Goal: Task Accomplishment & Management: Manage account settings

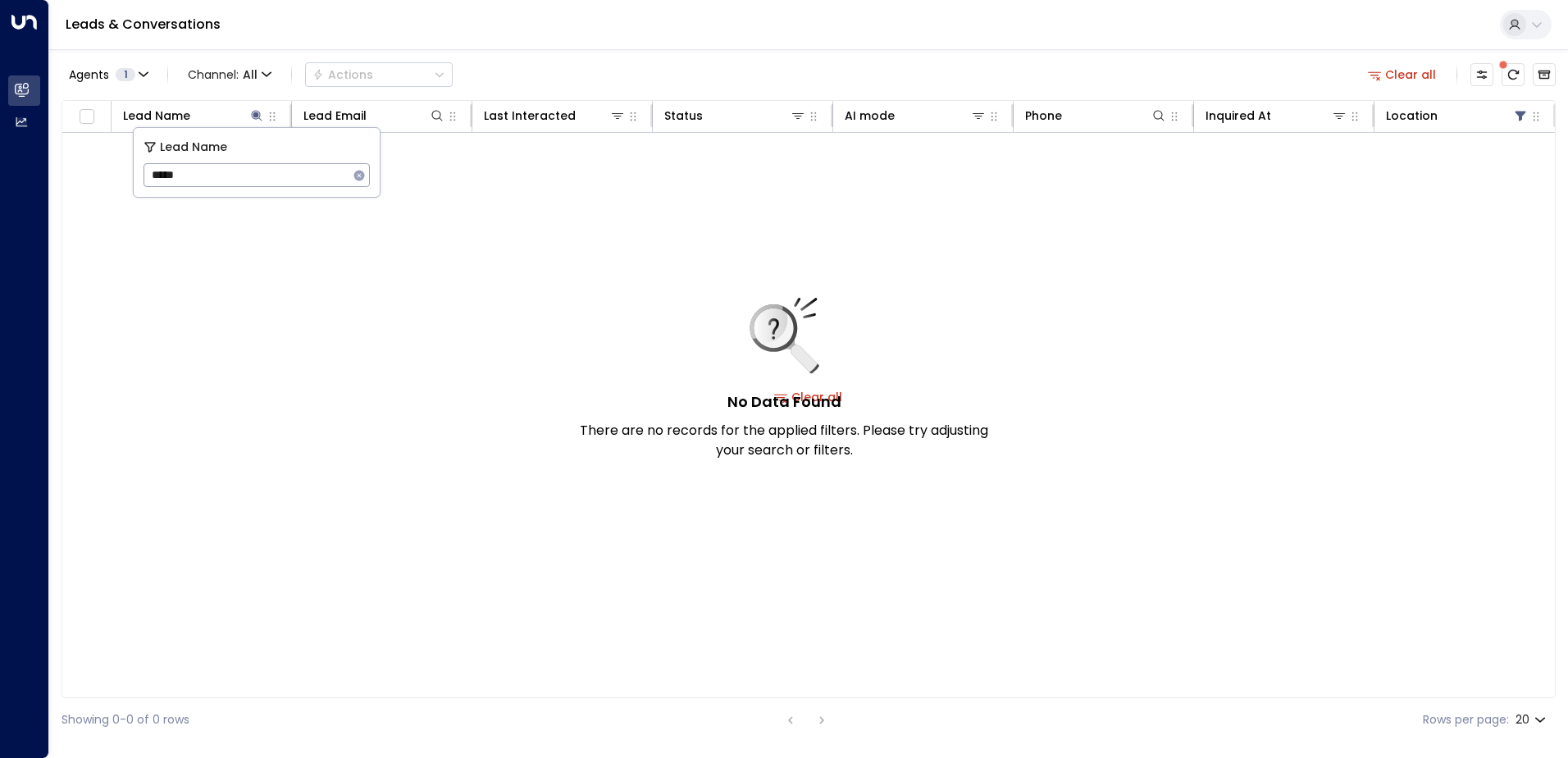
drag, startPoint x: 187, startPoint y: 178, endPoint x: 116, endPoint y: 178, distance: 71.0
click at [116, 178] on body "Overview Leads & Conversations Leads & Conversations Analytics Analytics Leads …" at bounding box center [784, 370] width 1568 height 741
type input "*"
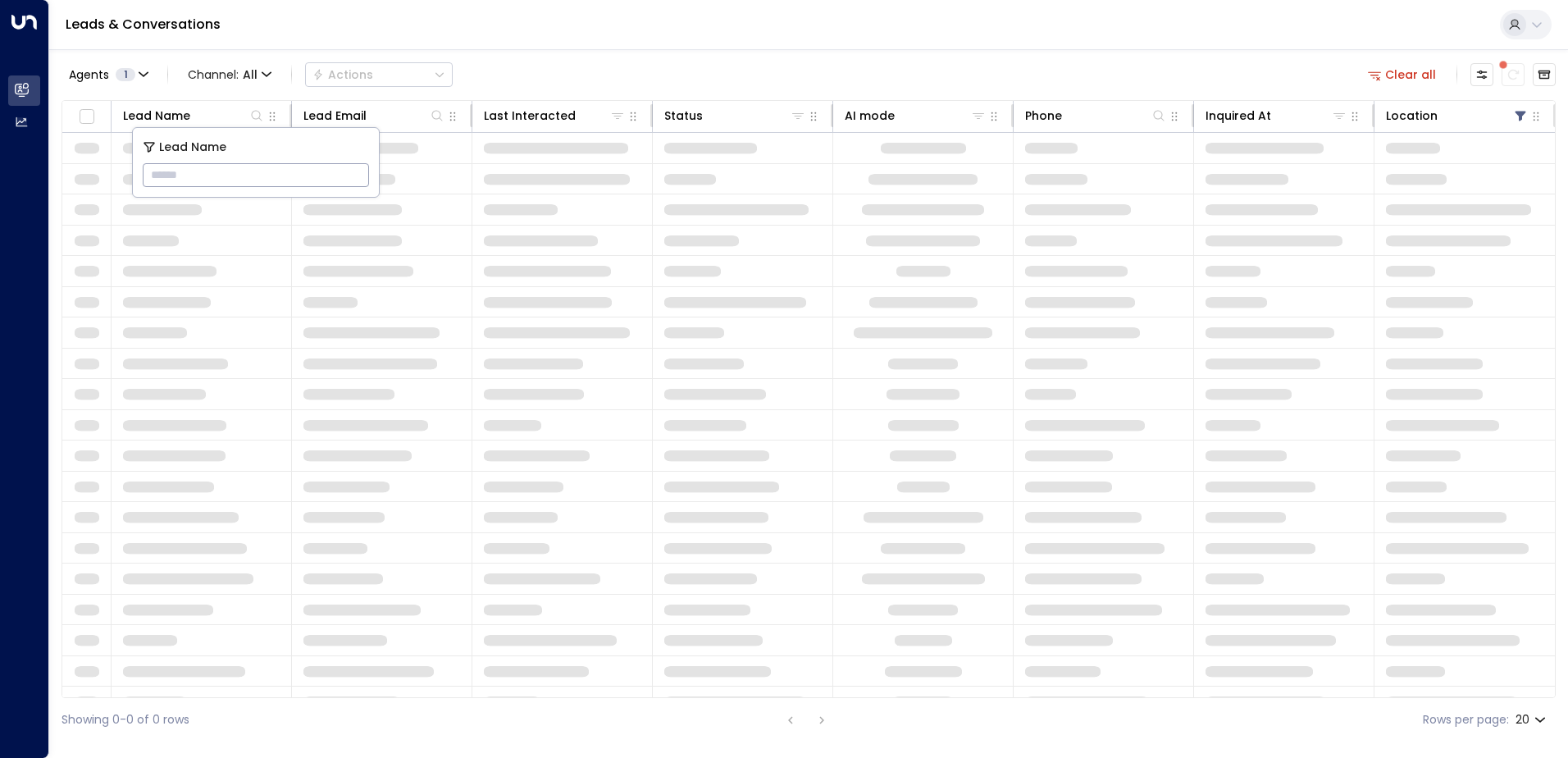
click at [594, 65] on div "Agents 1 Channel: All Actions Clear all" at bounding box center [808, 74] width 1494 height 34
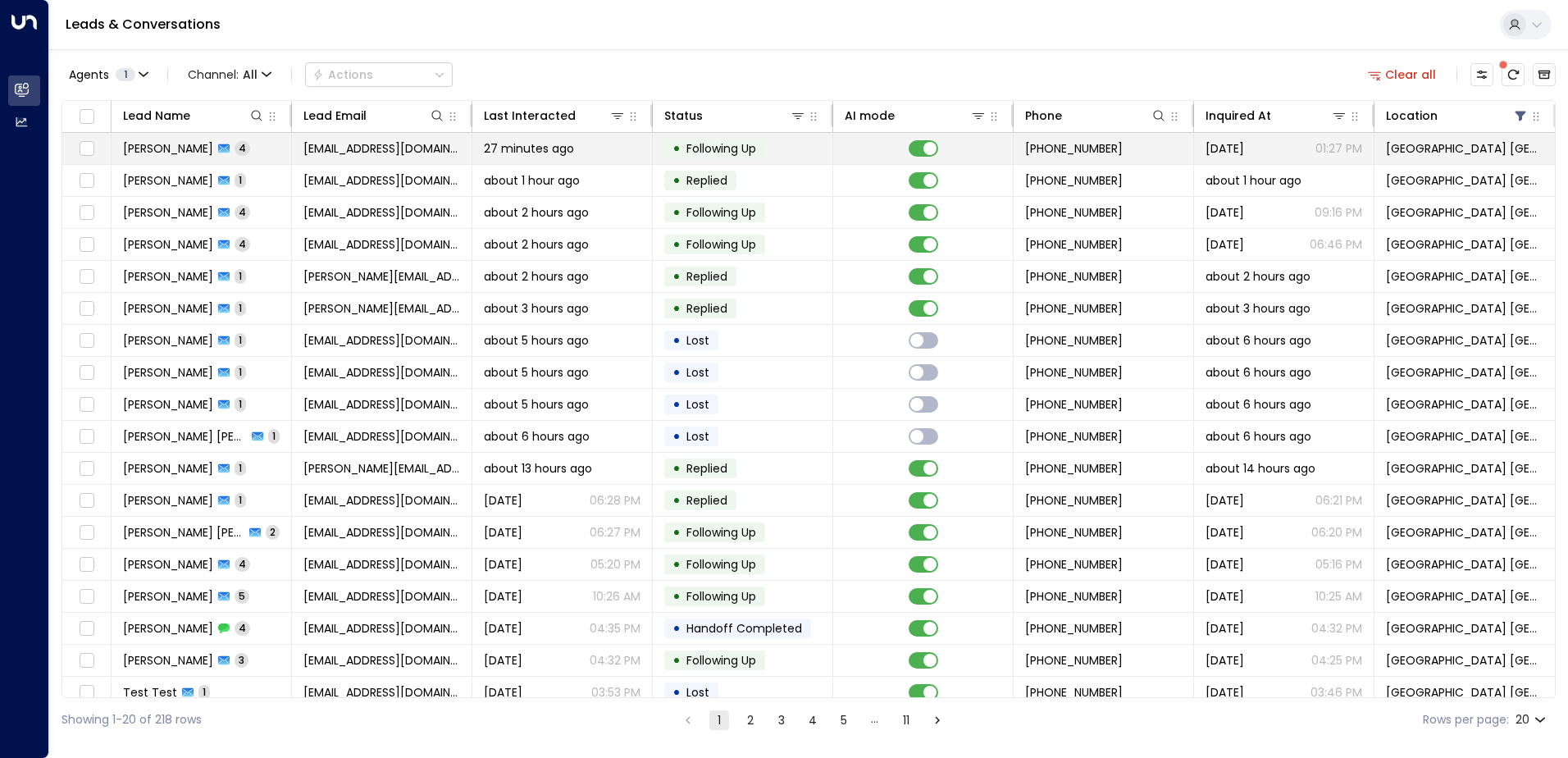
click at [426, 144] on span "[EMAIL_ADDRESS][DOMAIN_NAME]" at bounding box center [381, 149] width 157 height 17
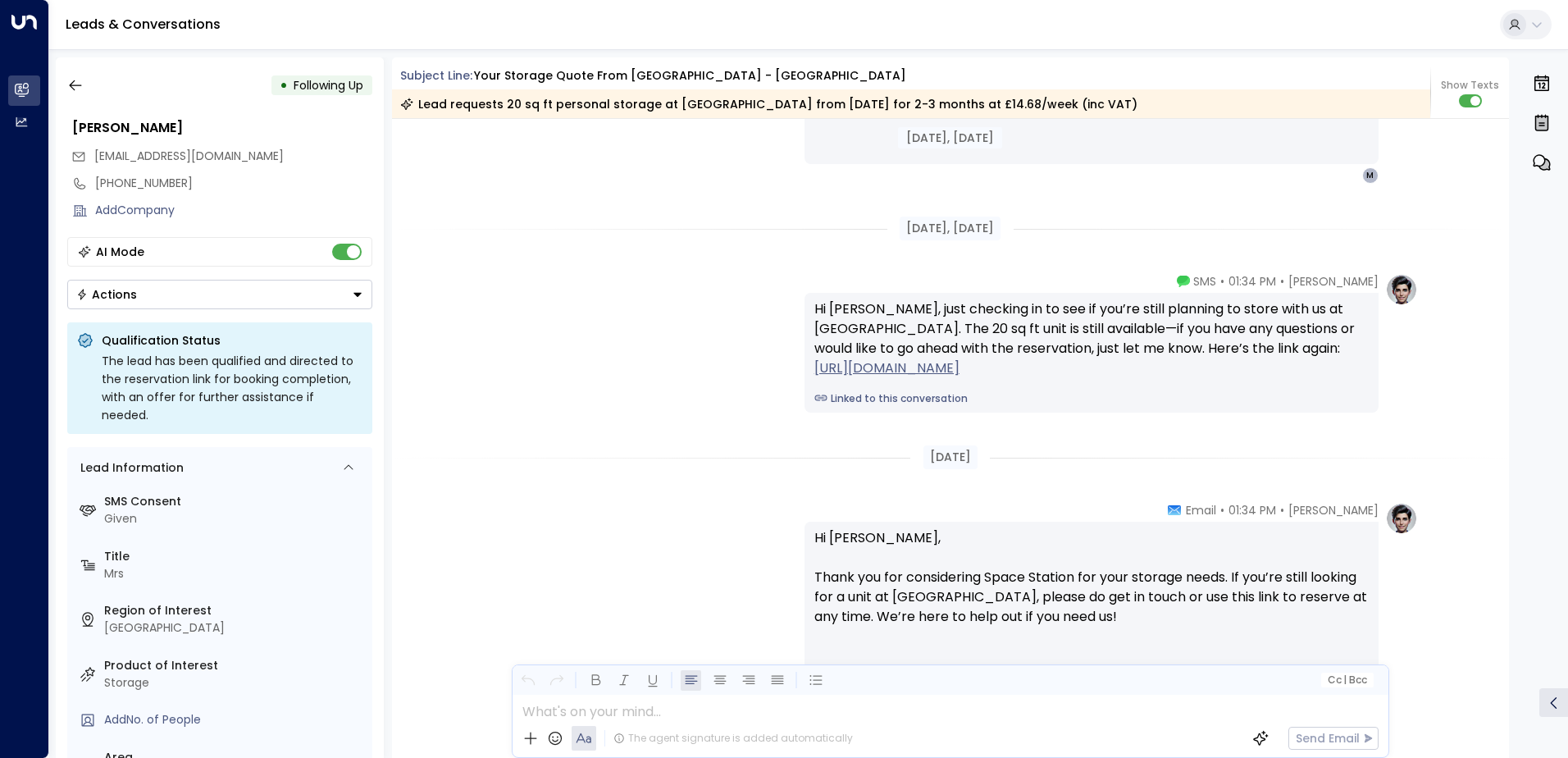
scroll to position [2459, 0]
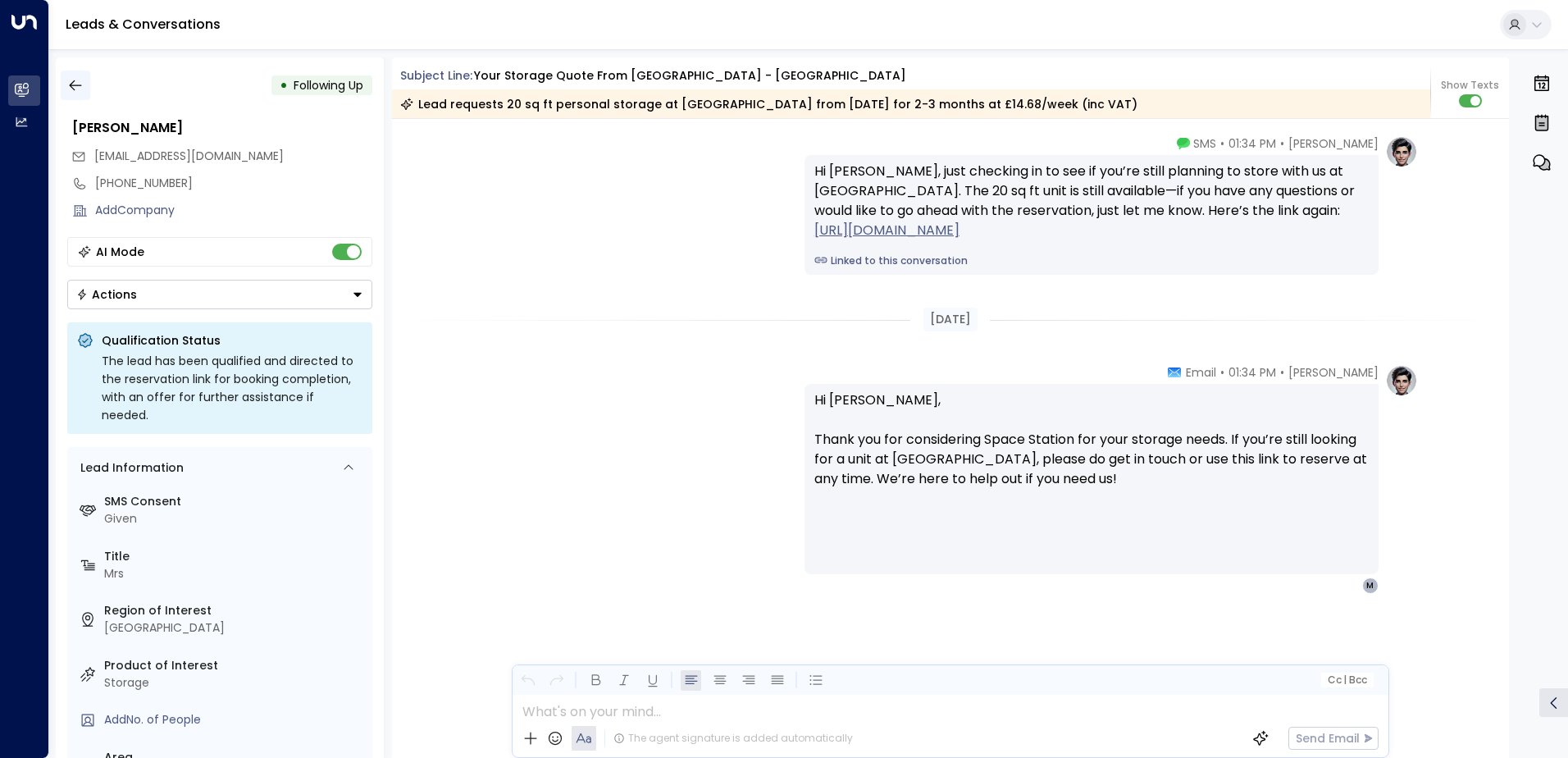
click at [84, 88] on button "button" at bounding box center [75, 85] width 29 height 29
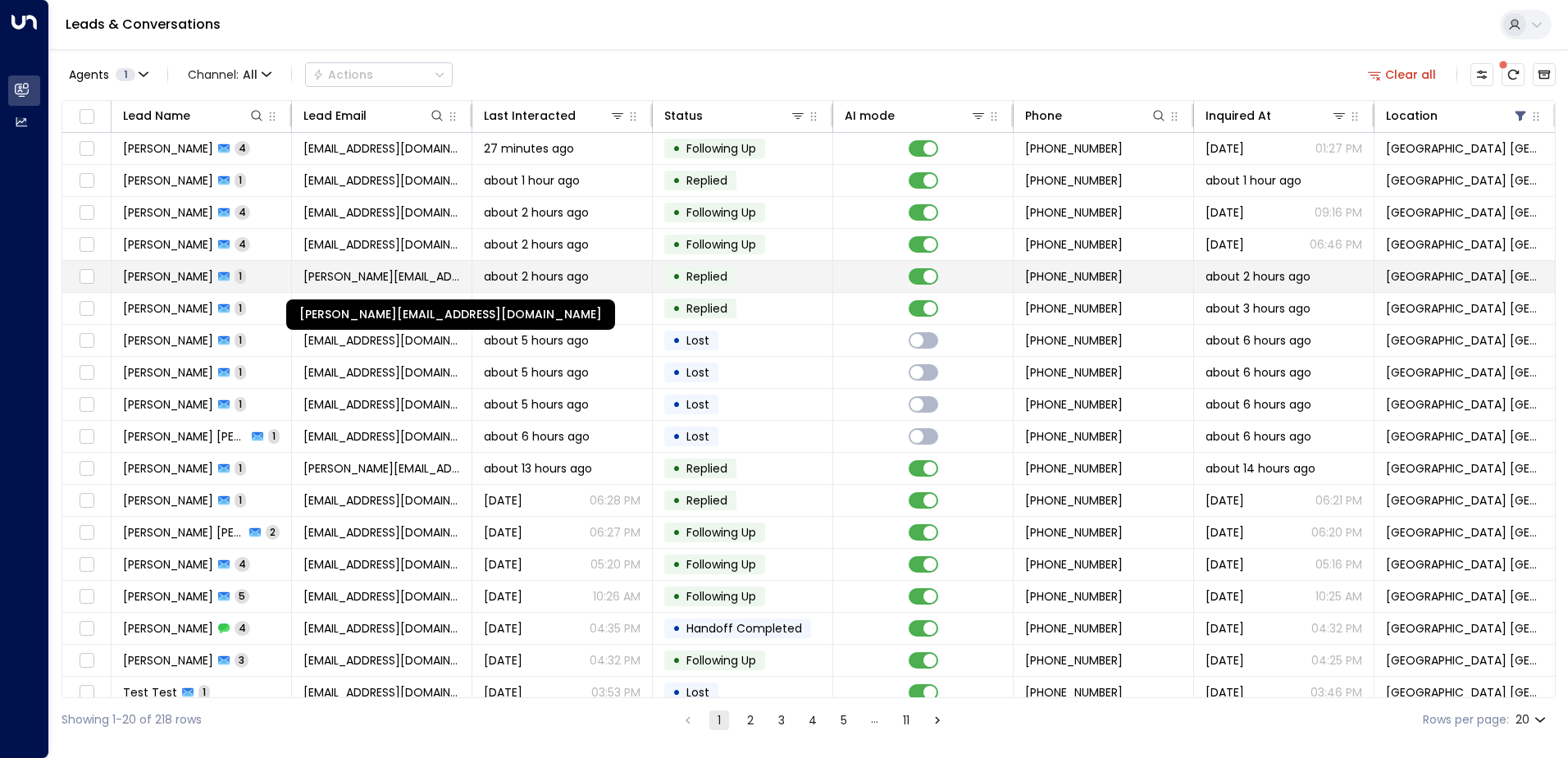
click at [316, 275] on span "[PERSON_NAME][EMAIL_ADDRESS][DOMAIN_NAME]" at bounding box center [381, 276] width 157 height 17
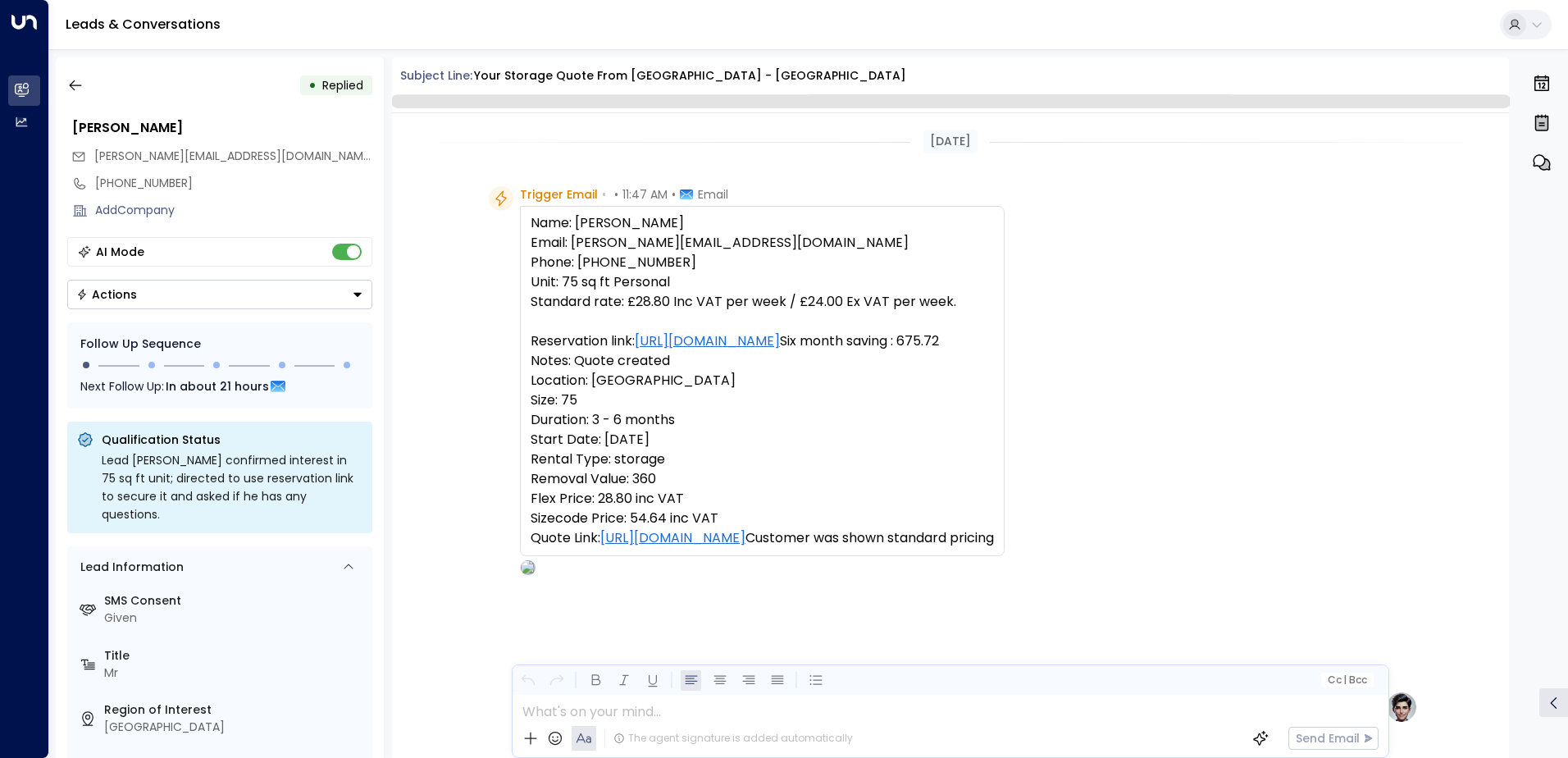
scroll to position [779, 0]
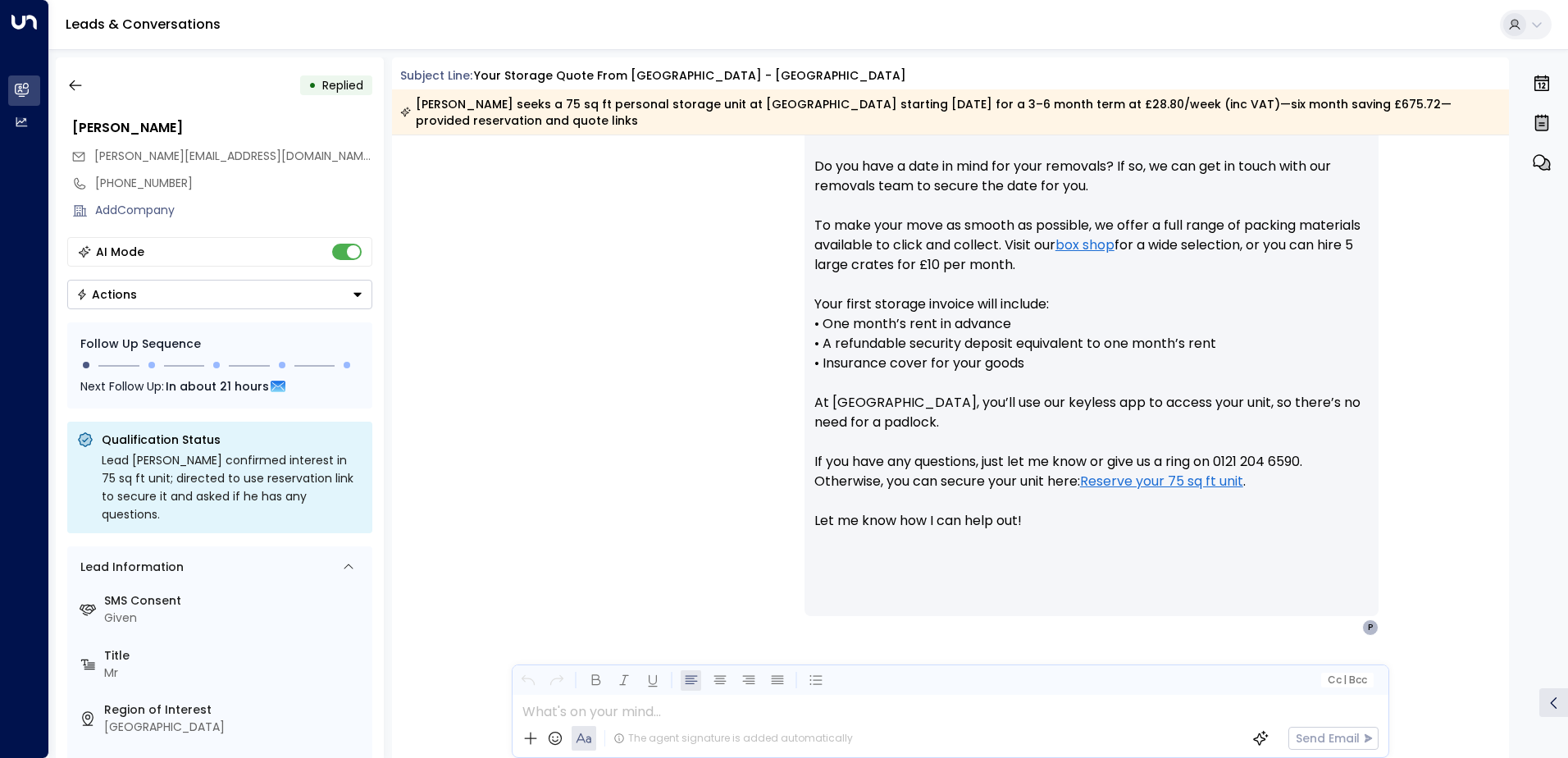
click at [103, 292] on div "Actions" at bounding box center [107, 295] width 60 height 15
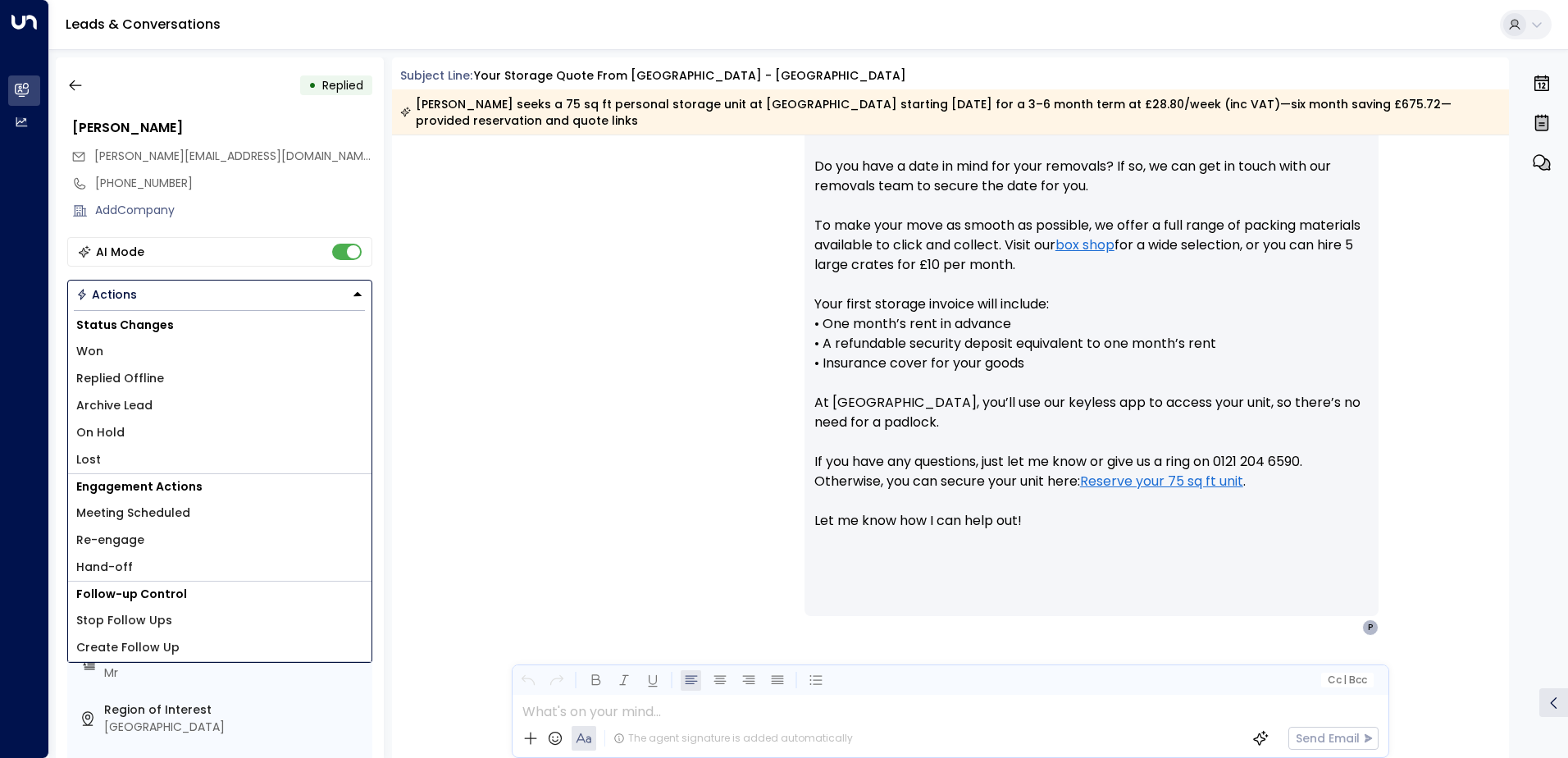
click at [90, 448] on li "Lost" at bounding box center [219, 459] width 303 height 27
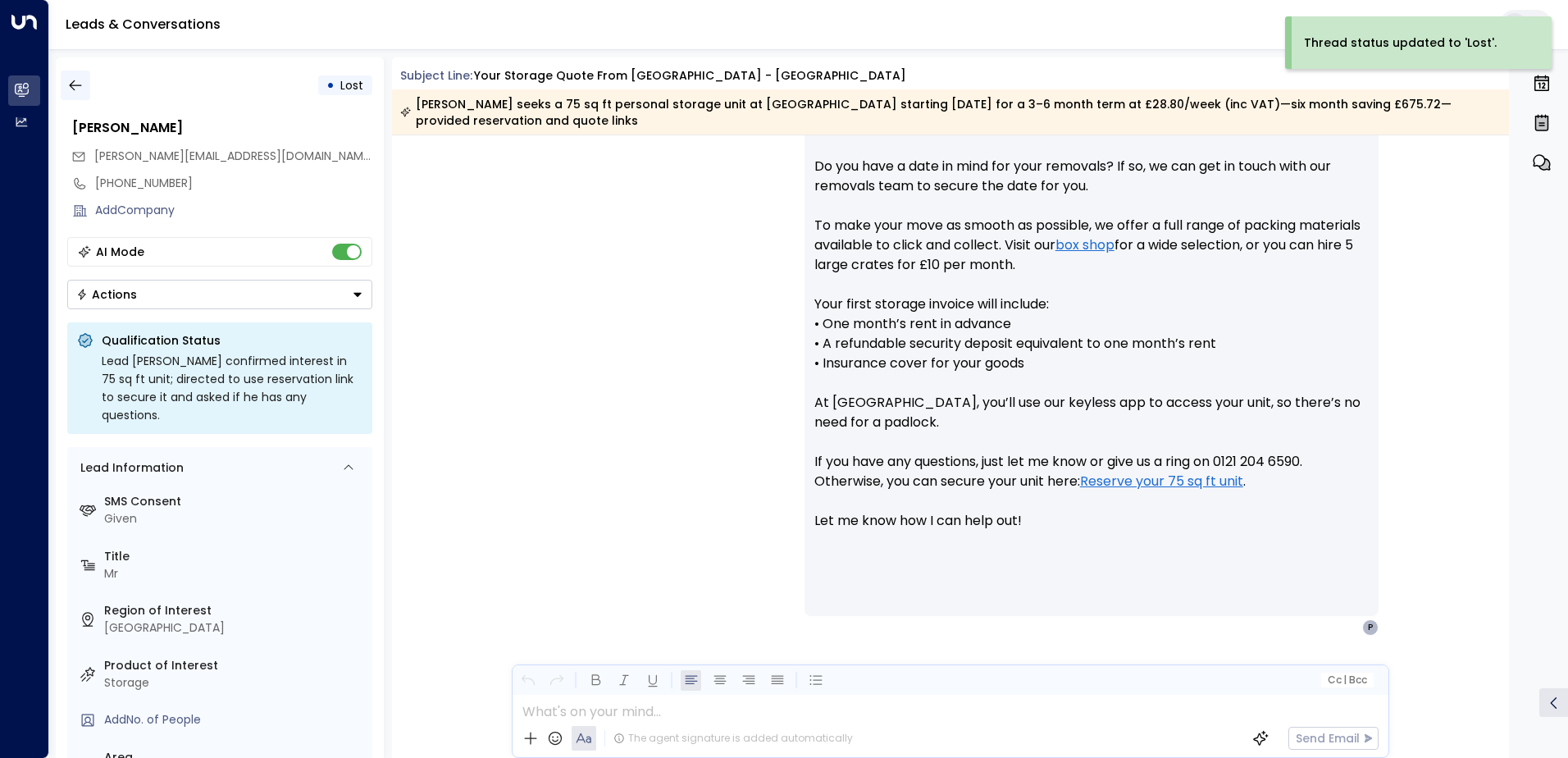
click at [74, 82] on icon "button" at bounding box center [76, 86] width 17 height 17
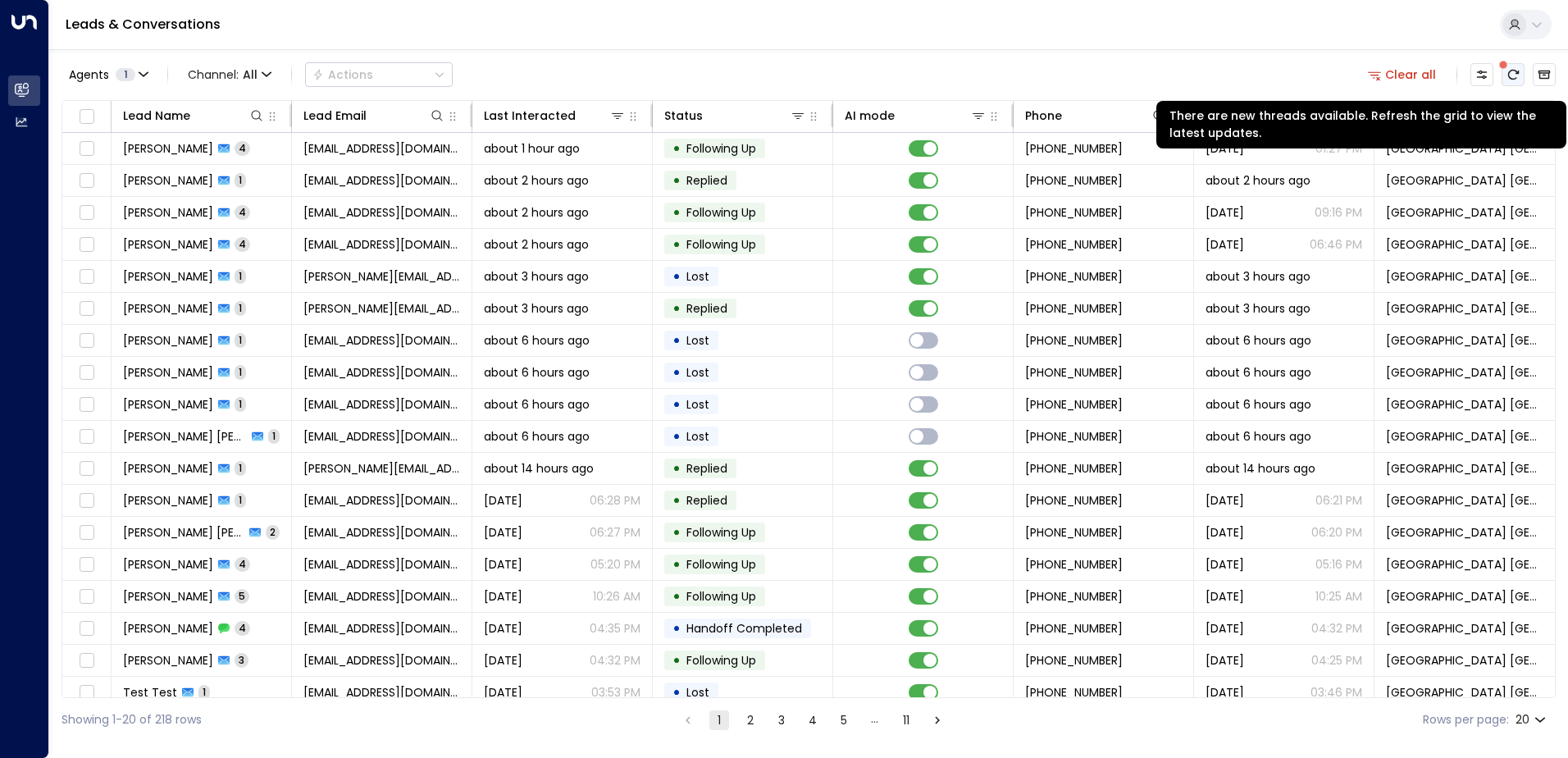
click at [1512, 75] on icon "There are new threads available. Refresh the grid to view the latest updates." at bounding box center [1513, 75] width 13 height 13
